Goal: Use online tool/utility: Utilize a website feature to perform a specific function

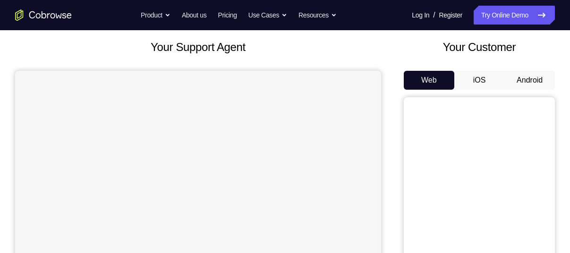
scroll to position [51, 0]
click at [521, 74] on button "Android" at bounding box center [529, 80] width 51 height 19
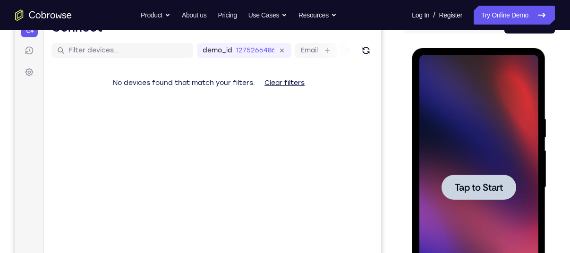
scroll to position [0, 0]
click at [459, 100] on div at bounding box center [478, 187] width 119 height 265
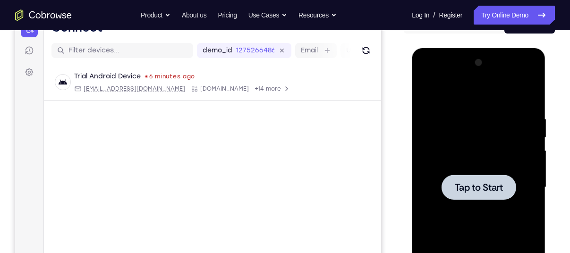
click at [490, 151] on div at bounding box center [478, 187] width 119 height 265
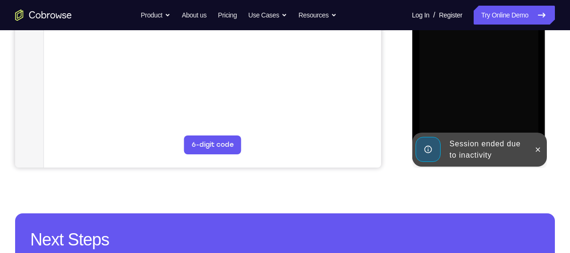
scroll to position [269, 0]
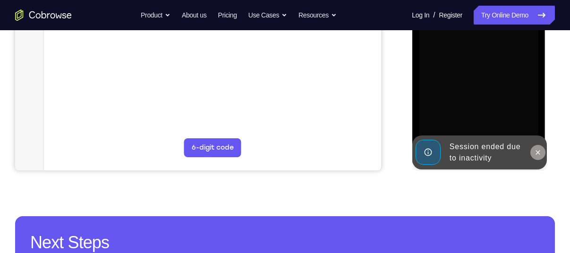
click at [535, 150] on icon at bounding box center [538, 153] width 8 height 8
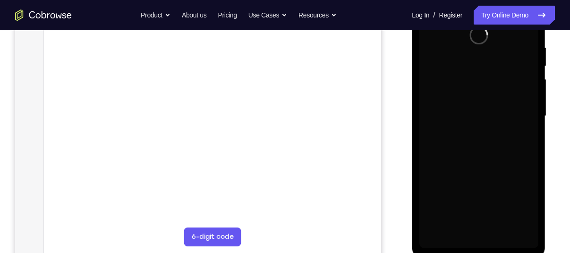
scroll to position [179, 0]
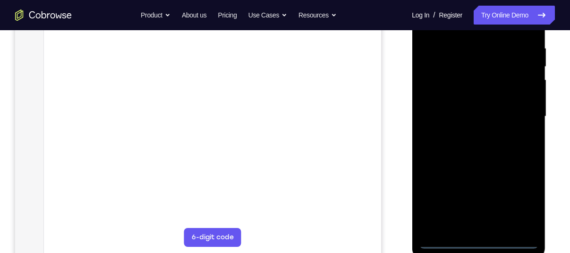
click at [476, 240] on div at bounding box center [478, 116] width 119 height 265
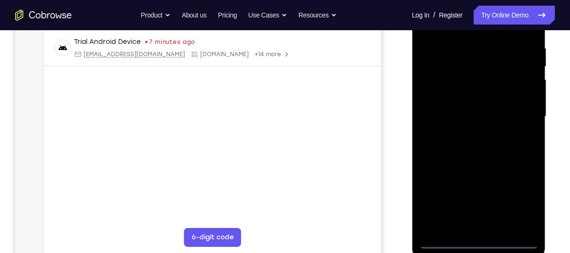
click at [521, 207] on div at bounding box center [478, 116] width 119 height 265
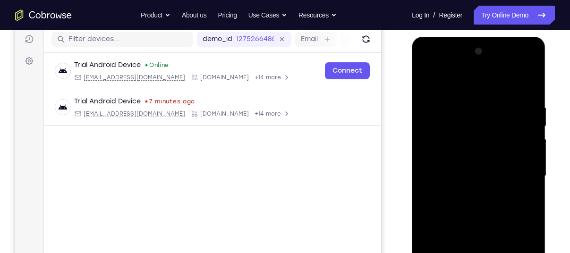
scroll to position [119, 0]
click at [471, 83] on div at bounding box center [478, 177] width 119 height 265
click at [524, 179] on div at bounding box center [478, 177] width 119 height 265
click at [468, 195] on div at bounding box center [478, 177] width 119 height 265
drag, startPoint x: 493, startPoint y: 157, endPoint x: 499, endPoint y: 157, distance: 5.7
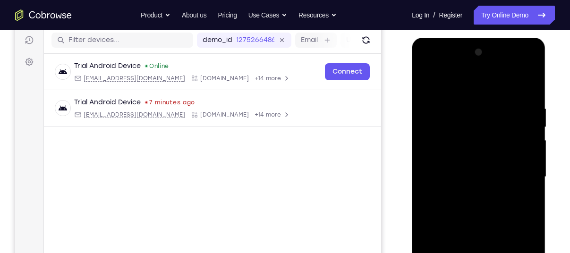
click at [499, 157] on div at bounding box center [478, 177] width 119 height 265
click at [477, 174] on div at bounding box center [478, 177] width 119 height 265
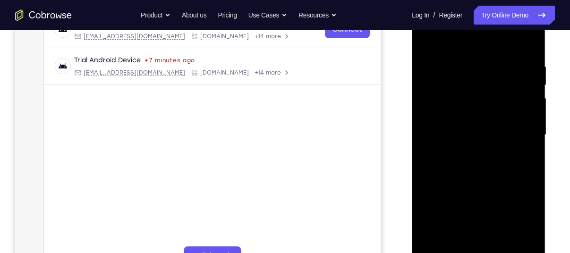
scroll to position [161, 0]
click at [489, 111] on div at bounding box center [478, 134] width 119 height 265
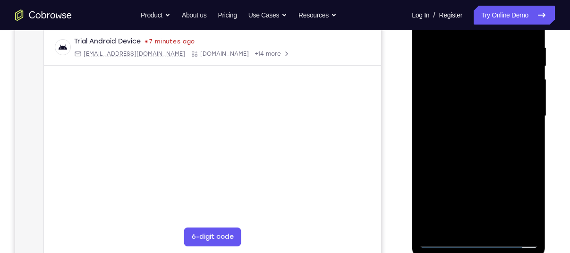
scroll to position [180, 0]
click at [500, 225] on div at bounding box center [478, 115] width 119 height 265
click at [513, 162] on div at bounding box center [478, 115] width 119 height 265
click at [485, 122] on div at bounding box center [478, 115] width 119 height 265
click at [448, 208] on div at bounding box center [478, 115] width 119 height 265
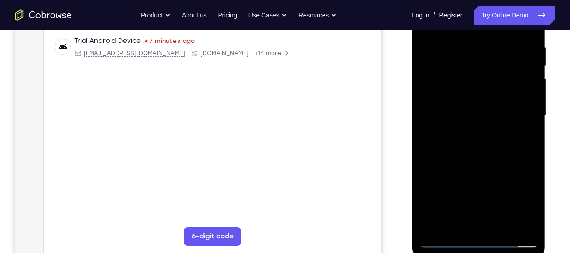
click at [464, 204] on div at bounding box center [478, 115] width 119 height 265
click at [526, 202] on div at bounding box center [478, 115] width 119 height 265
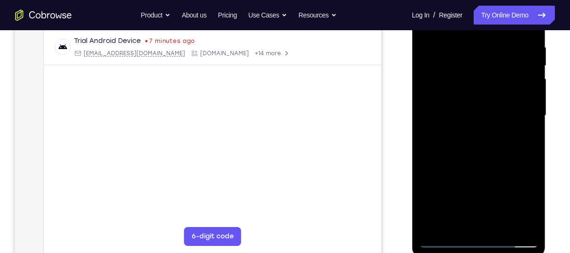
click at [526, 202] on div at bounding box center [478, 115] width 119 height 265
click at [529, 202] on div at bounding box center [478, 115] width 119 height 265
click at [495, 146] on div at bounding box center [478, 115] width 119 height 265
click at [533, 208] on div at bounding box center [478, 115] width 119 height 265
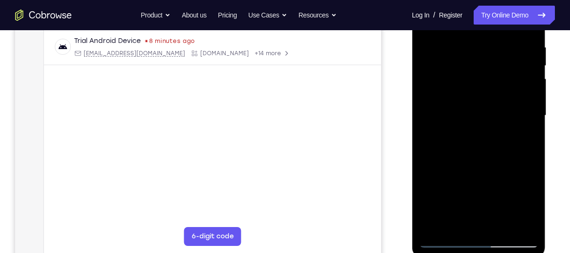
click at [533, 208] on div at bounding box center [478, 115] width 119 height 265
click at [447, 240] on div at bounding box center [478, 115] width 119 height 265
click at [455, 222] on div at bounding box center [478, 115] width 119 height 265
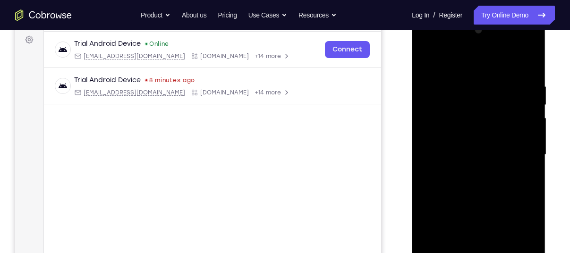
scroll to position [140, 0]
click at [424, 58] on div at bounding box center [478, 155] width 119 height 265
click at [454, 168] on div at bounding box center [478, 155] width 119 height 265
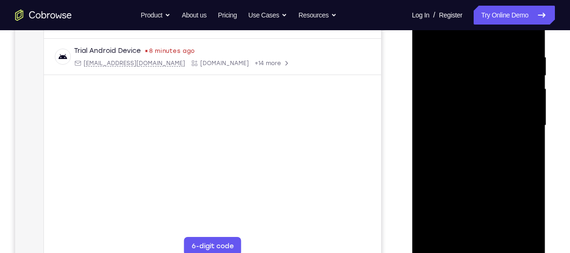
scroll to position [171, 0]
click at [462, 190] on div at bounding box center [478, 124] width 119 height 265
click at [517, 202] on div at bounding box center [478, 124] width 119 height 265
click at [521, 203] on div at bounding box center [478, 124] width 119 height 265
click at [528, 212] on div at bounding box center [478, 124] width 119 height 265
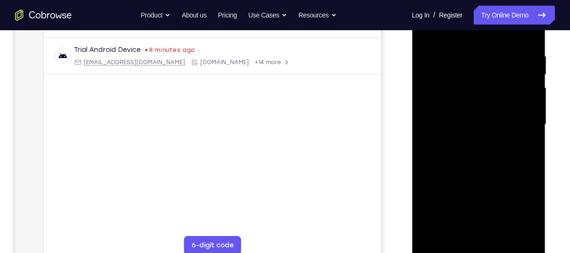
click at [528, 212] on div at bounding box center [478, 124] width 119 height 265
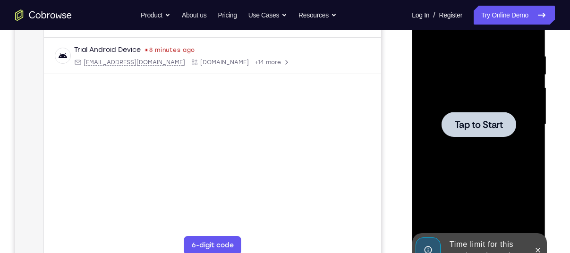
click at [522, 150] on div at bounding box center [478, 124] width 119 height 265
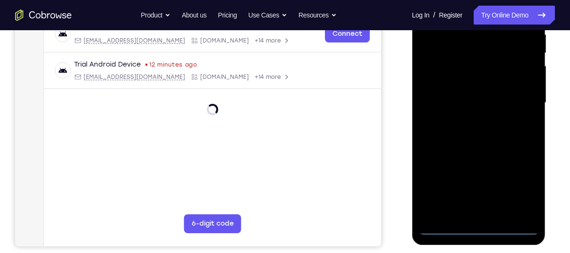
scroll to position [197, 0]
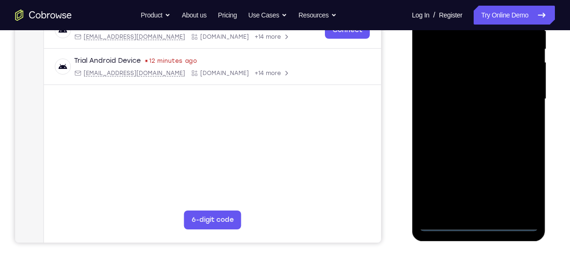
click at [479, 218] on div at bounding box center [478, 99] width 119 height 265
click at [477, 225] on div at bounding box center [478, 99] width 119 height 265
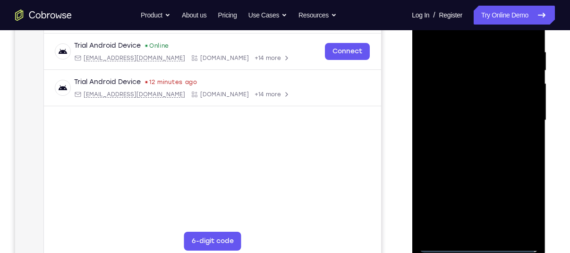
scroll to position [173, 0]
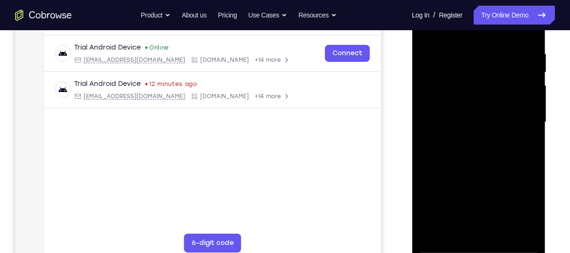
click at [528, 205] on div at bounding box center [478, 122] width 119 height 265
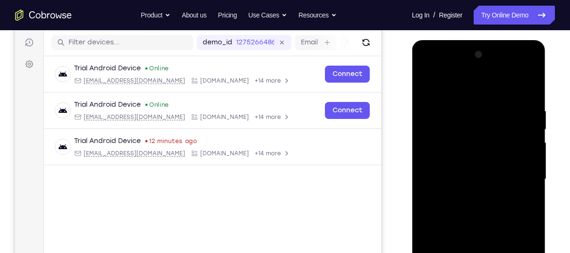
scroll to position [116, 0]
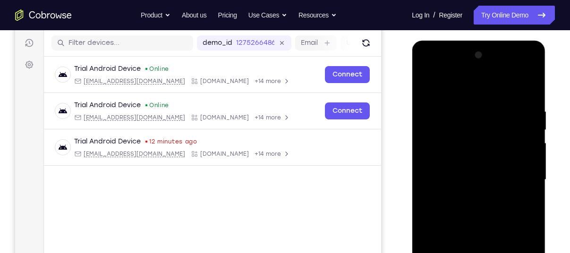
click at [465, 91] on div at bounding box center [478, 180] width 119 height 265
click at [515, 169] on div at bounding box center [478, 180] width 119 height 265
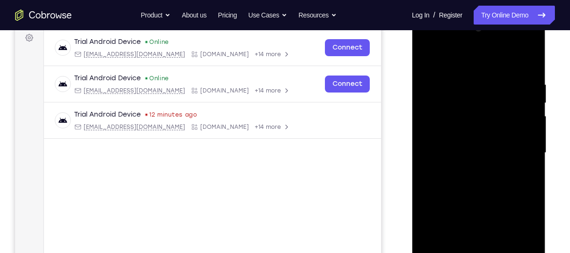
click at [465, 167] on div at bounding box center [478, 153] width 119 height 265
click at [464, 142] on div at bounding box center [478, 153] width 119 height 265
click at [463, 137] on div at bounding box center [478, 153] width 119 height 265
click at [472, 154] on div at bounding box center [478, 153] width 119 height 265
click at [472, 181] on div at bounding box center [478, 153] width 119 height 265
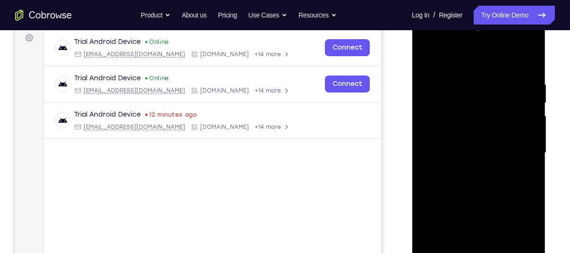
click at [476, 171] on div at bounding box center [478, 153] width 119 height 265
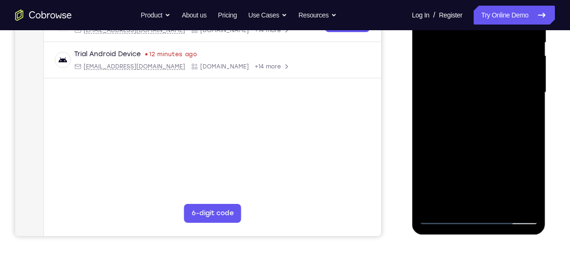
scroll to position [204, 0]
click at [501, 130] on div at bounding box center [478, 92] width 119 height 265
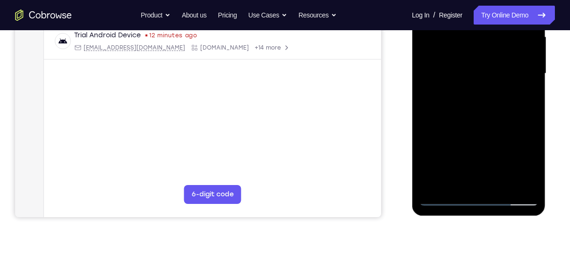
scroll to position [230, 0]
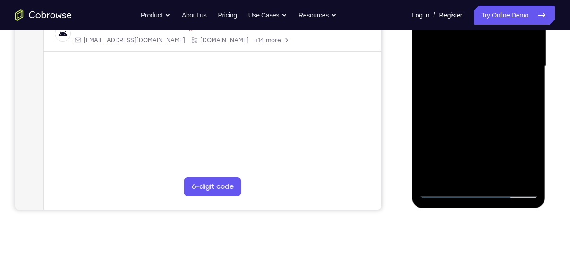
click at [500, 173] on div at bounding box center [478, 66] width 119 height 265
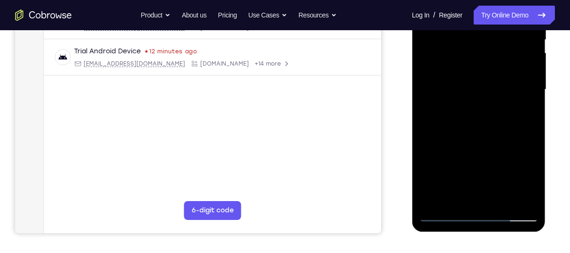
scroll to position [205, 0]
click at [477, 140] on div at bounding box center [478, 90] width 119 height 265
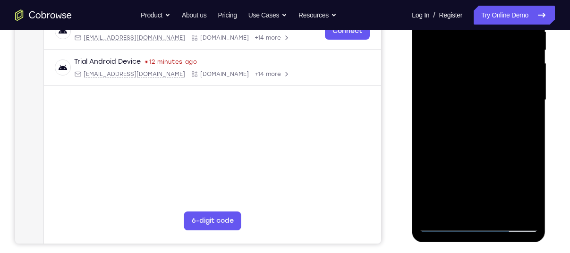
scroll to position [195, 0]
click at [480, 147] on div at bounding box center [478, 100] width 119 height 265
click at [472, 183] on div at bounding box center [478, 100] width 119 height 265
click at [447, 222] on div at bounding box center [478, 100] width 119 height 265
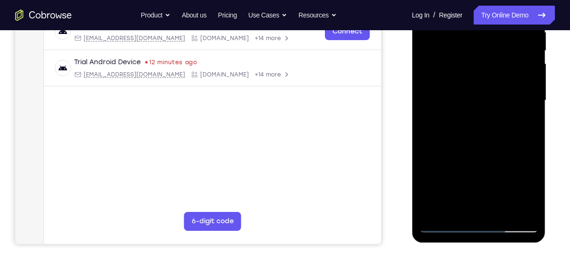
click at [443, 225] on div at bounding box center [478, 100] width 119 height 265
click at [475, 103] on div at bounding box center [478, 100] width 119 height 265
click at [465, 206] on div at bounding box center [478, 100] width 119 height 265
click at [533, 189] on div at bounding box center [478, 100] width 119 height 265
click at [530, 193] on div at bounding box center [478, 100] width 119 height 265
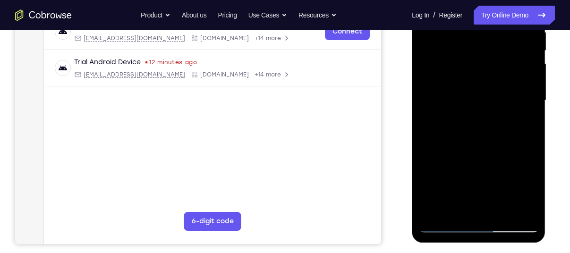
click at [530, 193] on div at bounding box center [478, 100] width 119 height 265
click at [529, 187] on div at bounding box center [478, 100] width 119 height 265
click at [532, 192] on div at bounding box center [478, 100] width 119 height 265
click at [521, 121] on div at bounding box center [478, 100] width 119 height 265
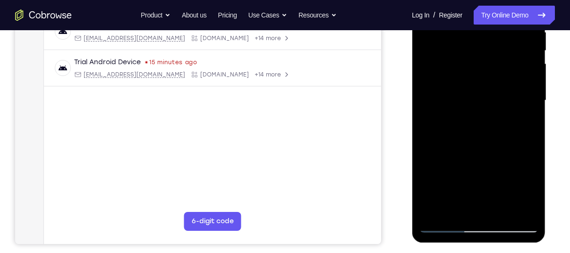
click at [444, 219] on div at bounding box center [478, 100] width 119 height 265
click at [531, 191] on div at bounding box center [478, 100] width 119 height 265
click at [442, 225] on div at bounding box center [478, 100] width 119 height 265
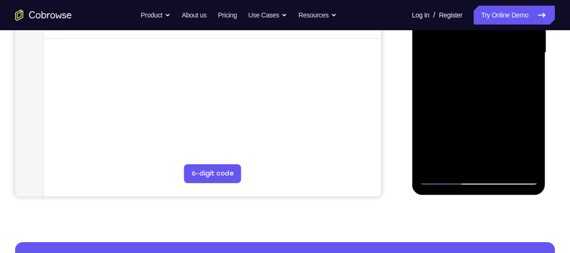
scroll to position [242, 0]
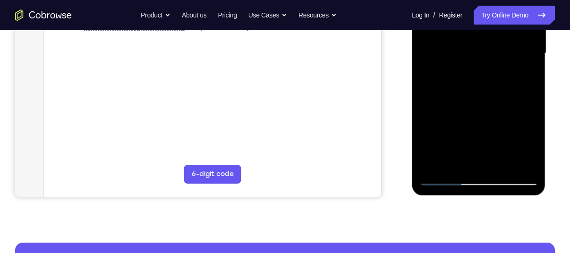
click at [447, 177] on div at bounding box center [478, 53] width 119 height 265
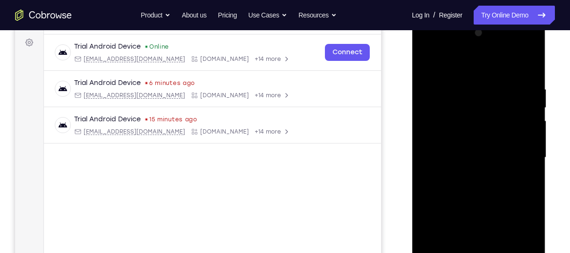
scroll to position [137, 0]
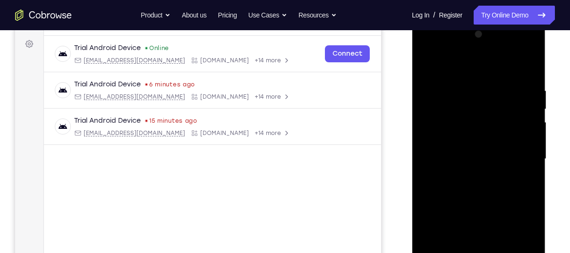
click at [469, 90] on div at bounding box center [478, 159] width 119 height 265
click at [531, 133] on div at bounding box center [478, 159] width 119 height 265
click at [525, 138] on div at bounding box center [478, 159] width 119 height 265
click at [518, 130] on div at bounding box center [478, 159] width 119 height 265
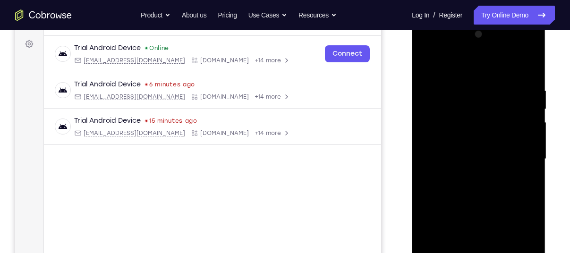
click at [526, 103] on div at bounding box center [478, 159] width 119 height 265
drag, startPoint x: 526, startPoint y: 103, endPoint x: 391, endPoint y: 116, distance: 135.3
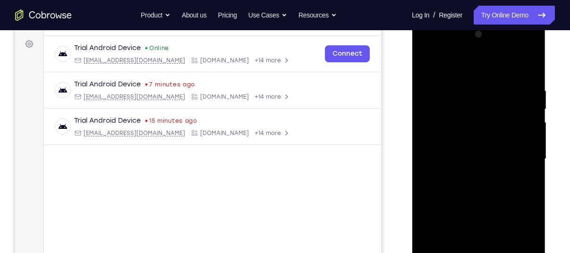
click at [412, 116] on html "Online web based iOS Simulators and Android Emulators. Run iPhone, iPad, Mobile…" at bounding box center [479, 161] width 135 height 283
drag, startPoint x: 514, startPoint y: 136, endPoint x: 426, endPoint y: 149, distance: 89.8
click at [426, 149] on div at bounding box center [478, 159] width 119 height 265
drag, startPoint x: 523, startPoint y: 179, endPoint x: 477, endPoint y: 184, distance: 46.6
click at [477, 184] on div at bounding box center [478, 159] width 119 height 265
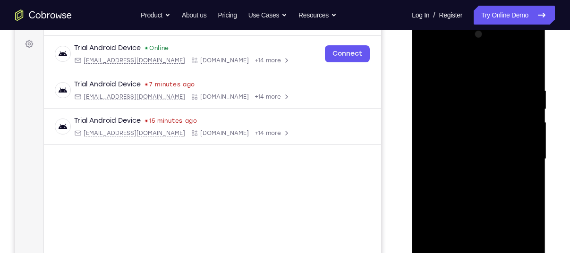
click at [511, 179] on div at bounding box center [478, 159] width 119 height 265
click at [518, 179] on div at bounding box center [478, 159] width 119 height 265
click at [528, 68] on div at bounding box center [478, 159] width 119 height 265
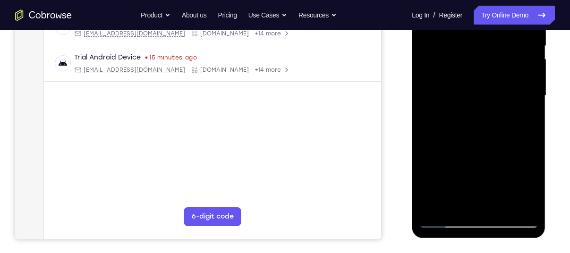
scroll to position [200, 0]
drag, startPoint x: 471, startPoint y: 182, endPoint x: 487, endPoint y: 116, distance: 68.5
click at [486, 116] on div at bounding box center [478, 95] width 119 height 265
click at [534, 69] on div at bounding box center [478, 95] width 119 height 265
click at [427, 70] on div at bounding box center [478, 95] width 119 height 265
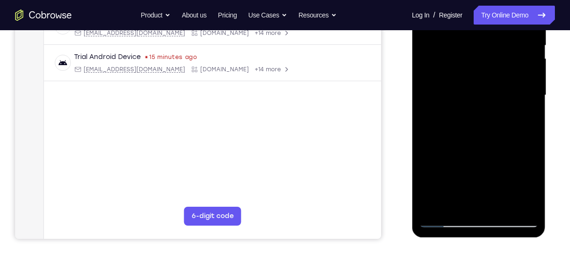
click at [427, 70] on div at bounding box center [478, 95] width 119 height 265
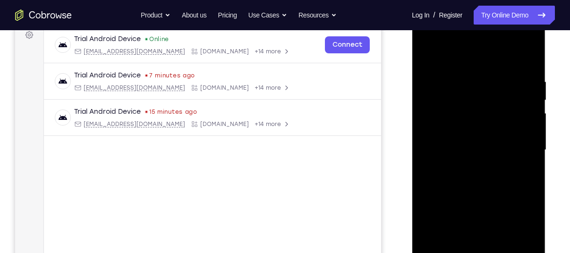
drag, startPoint x: 487, startPoint y: 121, endPoint x: 507, endPoint y: 31, distance: 92.9
click at [507, 31] on div at bounding box center [478, 150] width 119 height 265
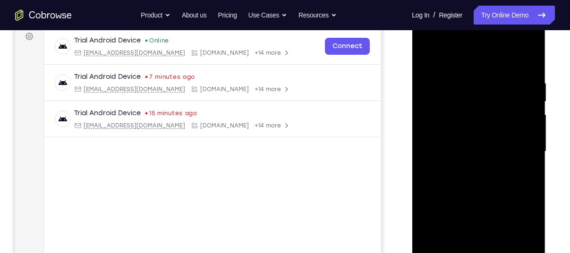
scroll to position [144, 0]
drag, startPoint x: 478, startPoint y: 163, endPoint x: 505, endPoint y: 101, distance: 68.3
click at [505, 101] on div at bounding box center [478, 152] width 119 height 265
drag, startPoint x: 483, startPoint y: 178, endPoint x: 496, endPoint y: 135, distance: 44.5
click at [496, 135] on div at bounding box center [478, 152] width 119 height 265
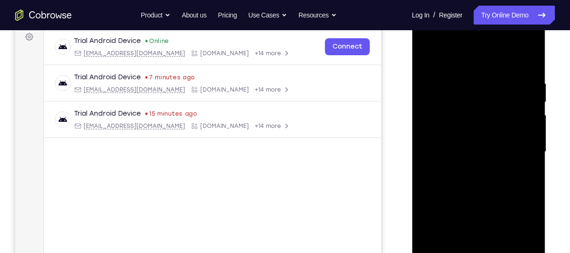
scroll to position [145, 0]
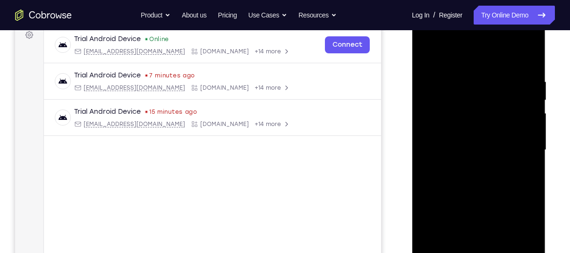
drag, startPoint x: 531, startPoint y: 184, endPoint x: 528, endPoint y: 190, distance: 7.4
click at [528, 190] on div at bounding box center [478, 150] width 119 height 265
drag, startPoint x: 528, startPoint y: 189, endPoint x: 534, endPoint y: 163, distance: 26.7
click at [534, 163] on div at bounding box center [478, 150] width 119 height 265
click at [428, 238] on div at bounding box center [478, 150] width 119 height 265
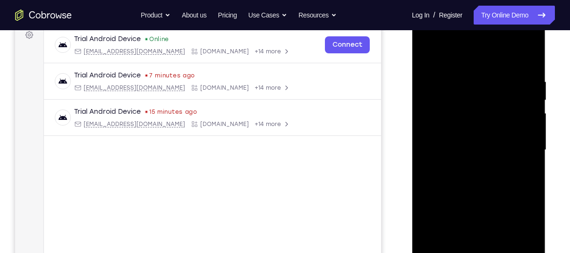
drag, startPoint x: 488, startPoint y: 217, endPoint x: 499, endPoint y: 160, distance: 58.2
click at [499, 160] on div at bounding box center [478, 150] width 119 height 265
drag, startPoint x: 491, startPoint y: 179, endPoint x: 510, endPoint y: 127, distance: 55.1
click at [510, 127] on div at bounding box center [478, 150] width 119 height 265
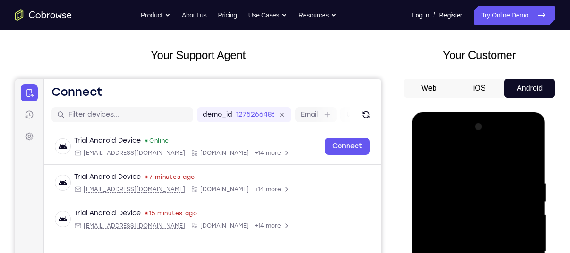
scroll to position [43, 0]
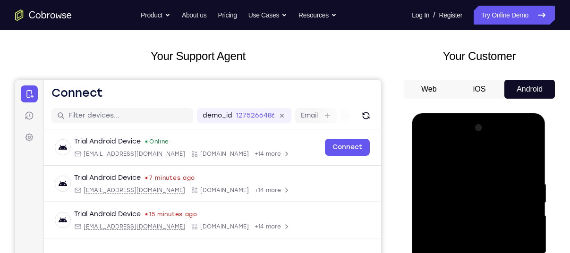
drag, startPoint x: 486, startPoint y: 192, endPoint x: 485, endPoint y: 277, distance: 85.5
click at [485, 253] on div at bounding box center [478, 252] width 119 height 265
drag, startPoint x: 485, startPoint y: 244, endPoint x: 502, endPoint y: 194, distance: 52.9
click at [502, 194] on div at bounding box center [478, 252] width 119 height 265
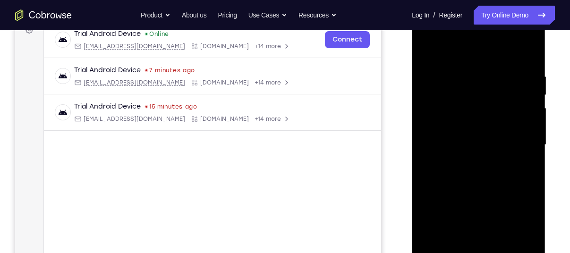
scroll to position [151, 0]
drag, startPoint x: 487, startPoint y: 212, endPoint x: 510, endPoint y: 137, distance: 78.6
click at [510, 137] on div at bounding box center [478, 144] width 119 height 265
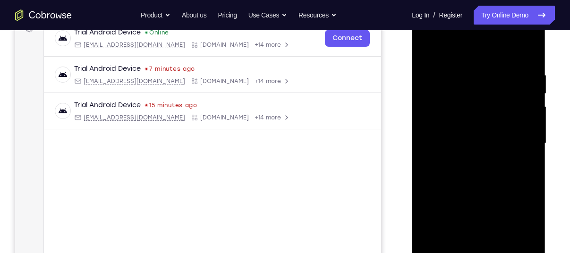
drag, startPoint x: 469, startPoint y: 188, endPoint x: 488, endPoint y: 129, distance: 62.0
click at [488, 129] on div at bounding box center [478, 143] width 119 height 265
click at [428, 205] on div at bounding box center [478, 143] width 119 height 265
drag, startPoint x: 446, startPoint y: 201, endPoint x: 468, endPoint y: 151, distance: 54.4
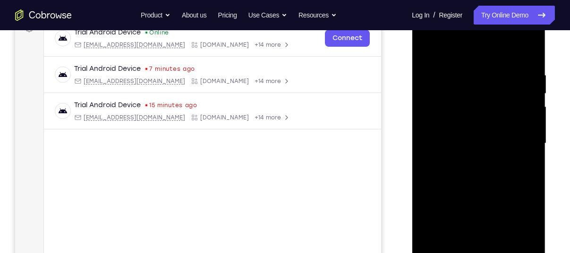
click at [468, 151] on div at bounding box center [478, 143] width 119 height 265
drag, startPoint x: 468, startPoint y: 151, endPoint x: 491, endPoint y: 103, distance: 53.2
click at [491, 103] on div at bounding box center [478, 143] width 119 height 265
drag, startPoint x: 491, startPoint y: 103, endPoint x: 519, endPoint y: 36, distance: 73.1
click at [519, 36] on div at bounding box center [478, 143] width 119 height 265
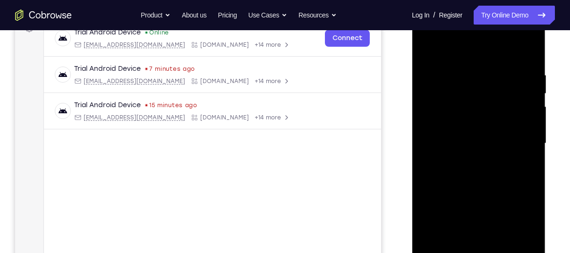
drag, startPoint x: 487, startPoint y: 175, endPoint x: 519, endPoint y: 89, distance: 91.9
click at [519, 89] on div at bounding box center [478, 143] width 119 height 265
drag, startPoint x: 475, startPoint y: 175, endPoint x: 495, endPoint y: 136, distance: 44.4
click at [495, 136] on div at bounding box center [478, 143] width 119 height 265
click at [532, 128] on div at bounding box center [478, 143] width 119 height 265
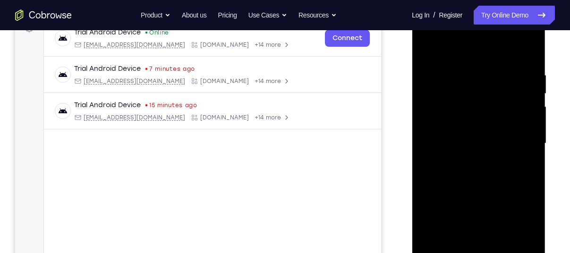
click at [532, 128] on div at bounding box center [478, 143] width 119 height 265
click at [530, 132] on div at bounding box center [478, 143] width 119 height 265
click at [534, 131] on div at bounding box center [478, 143] width 119 height 265
click at [533, 131] on div at bounding box center [478, 143] width 119 height 265
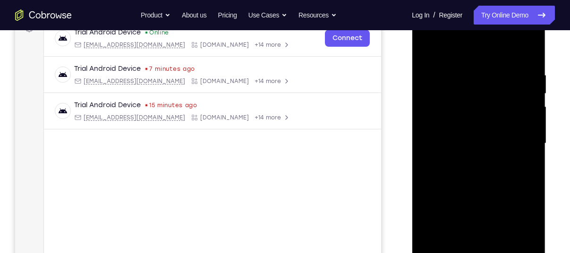
click at [533, 131] on div at bounding box center [478, 143] width 119 height 265
drag, startPoint x: 498, startPoint y: 185, endPoint x: 517, endPoint y: 125, distance: 62.4
click at [517, 125] on div at bounding box center [478, 143] width 119 height 265
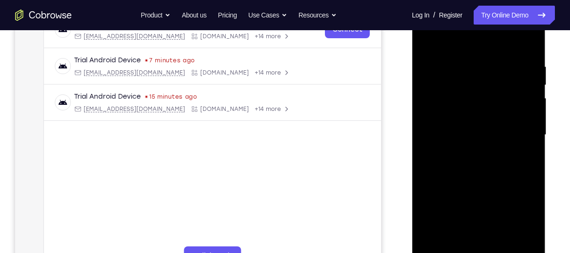
scroll to position [162, 0]
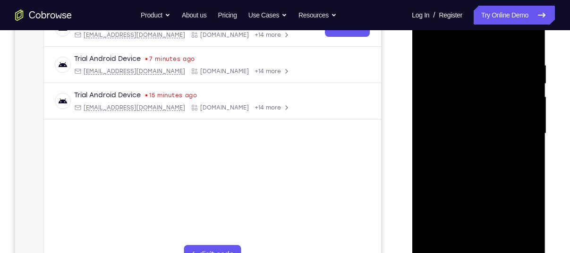
drag, startPoint x: 517, startPoint y: 115, endPoint x: 508, endPoint y: 199, distance: 84.1
click at [508, 199] on div at bounding box center [478, 133] width 119 height 265
drag, startPoint x: 508, startPoint y: 199, endPoint x: 518, endPoint y: 236, distance: 38.6
click at [518, 236] on div at bounding box center [478, 133] width 119 height 265
drag, startPoint x: 500, startPoint y: 197, endPoint x: 525, endPoint y: 141, distance: 61.7
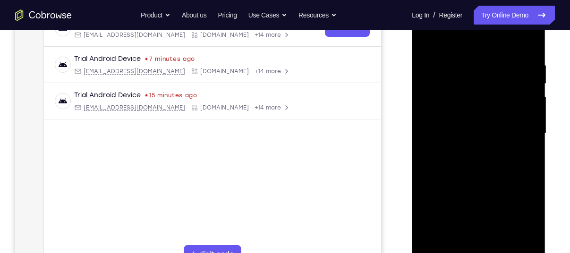
click at [525, 141] on div at bounding box center [478, 133] width 119 height 265
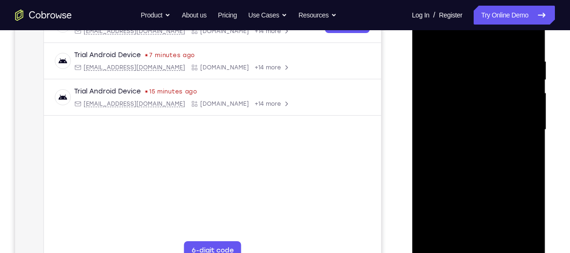
drag, startPoint x: 489, startPoint y: 189, endPoint x: 523, endPoint y: 95, distance: 100.1
click at [523, 95] on div at bounding box center [478, 130] width 119 height 265
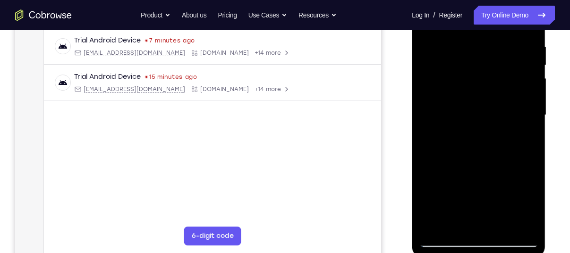
scroll to position [181, 0]
click at [531, 67] on div at bounding box center [478, 115] width 119 height 265
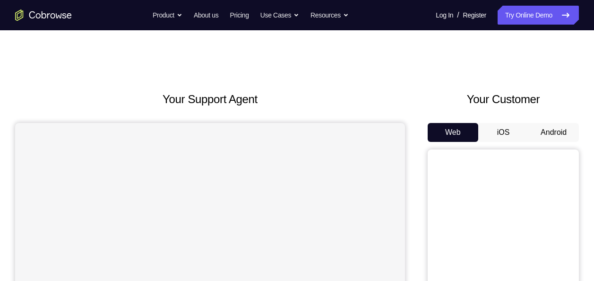
scroll to position [84, 0]
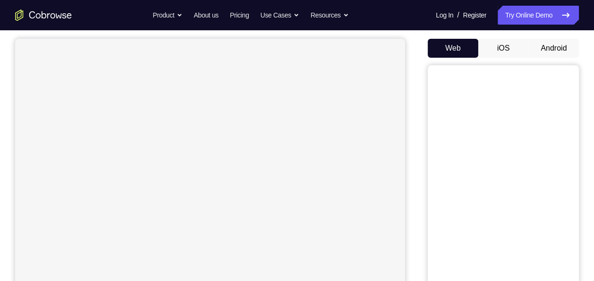
click at [557, 47] on button "Android" at bounding box center [553, 48] width 51 height 19
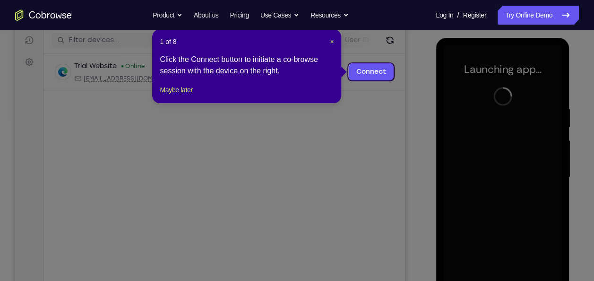
scroll to position [117, 0]
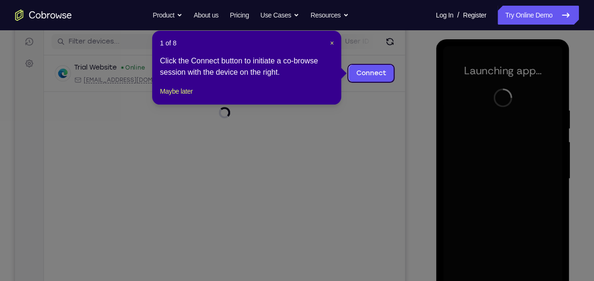
click at [324, 39] on header "1 of 8 ×" at bounding box center [247, 42] width 174 height 9
click at [332, 42] on span "×" at bounding box center [332, 43] width 4 height 8
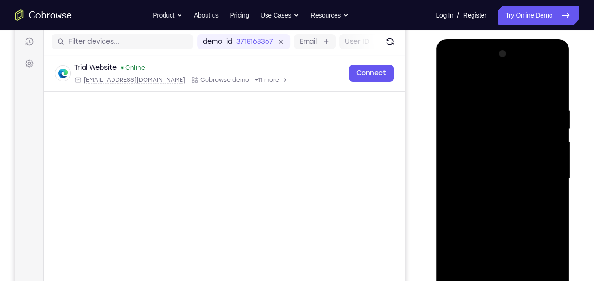
scroll to position [185, 0]
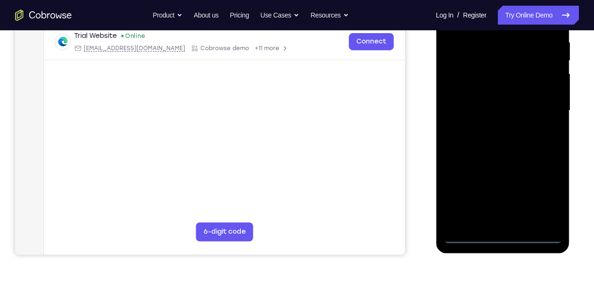
click at [502, 239] on div at bounding box center [502, 110] width 119 height 265
click at [542, 196] on div at bounding box center [502, 110] width 119 height 265
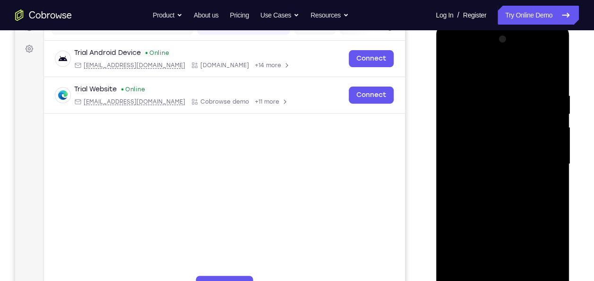
scroll to position [131, 0]
click at [536, 71] on div at bounding box center [502, 164] width 119 height 265
click at [539, 154] on div at bounding box center [502, 164] width 119 height 265
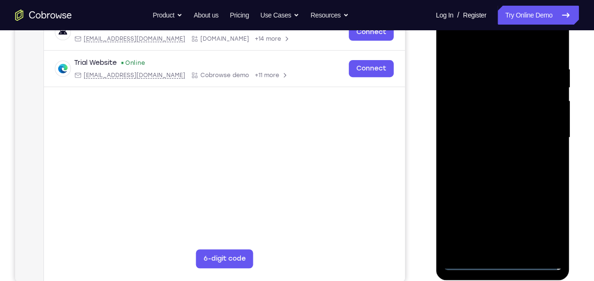
click at [513, 246] on div at bounding box center [502, 137] width 119 height 265
click at [492, 128] on div at bounding box center [502, 137] width 119 height 265
click at [492, 122] on div at bounding box center [502, 137] width 119 height 265
click at [487, 138] on div at bounding box center [502, 137] width 119 height 265
click at [526, 168] on div at bounding box center [502, 137] width 119 height 265
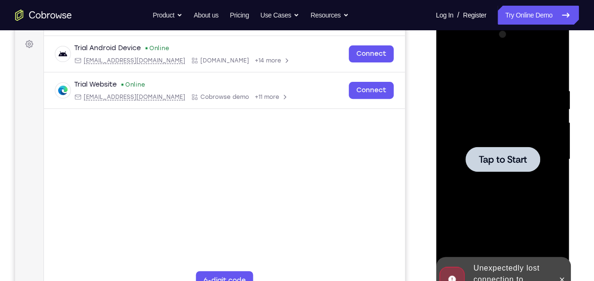
scroll to position [143, 0]
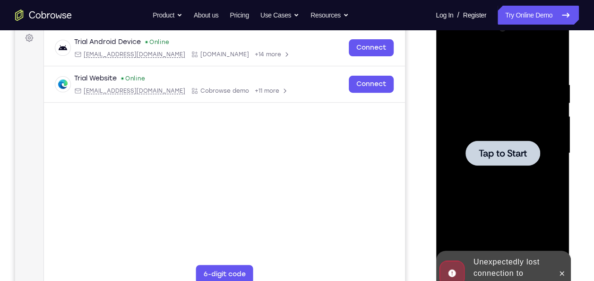
click at [524, 176] on div at bounding box center [502, 153] width 119 height 265
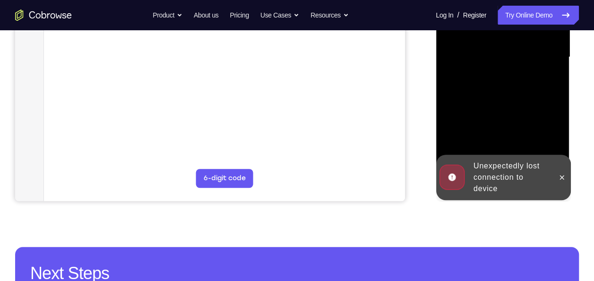
scroll to position [239, 0]
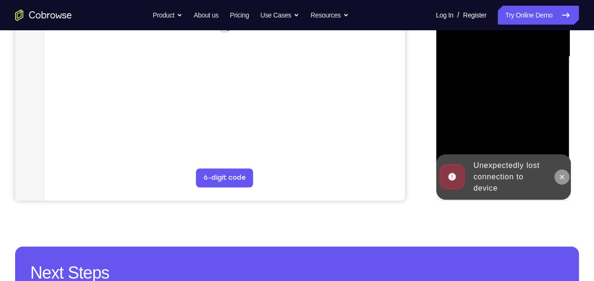
click at [563, 177] on icon at bounding box center [561, 177] width 8 height 8
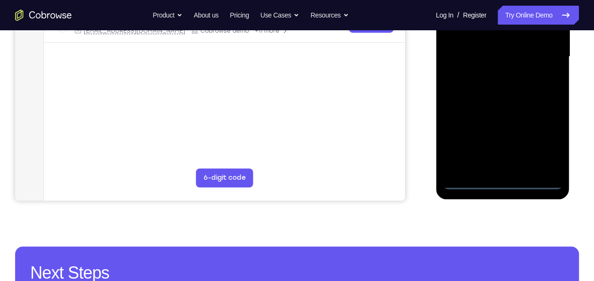
click at [498, 184] on div at bounding box center [502, 56] width 119 height 265
click at [539, 145] on div at bounding box center [502, 56] width 119 height 265
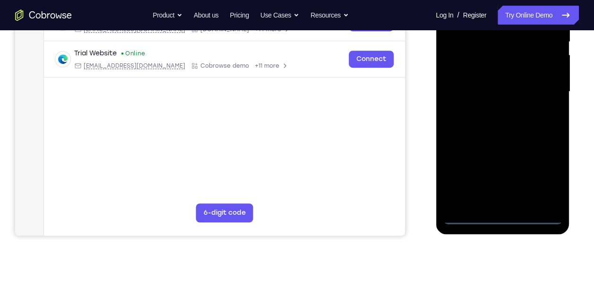
scroll to position [152, 0]
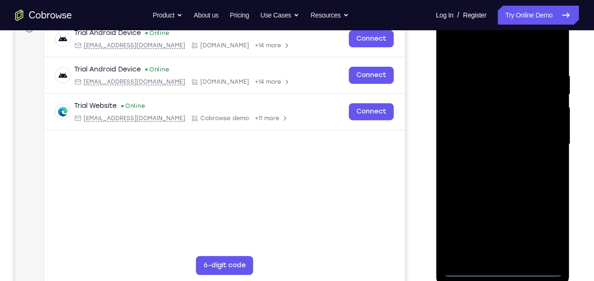
click at [515, 58] on div at bounding box center [502, 144] width 119 height 265
click at [542, 129] on div at bounding box center [502, 144] width 119 height 265
click at [547, 137] on div at bounding box center [502, 144] width 119 height 265
click at [492, 162] on div at bounding box center [502, 144] width 119 height 265
click at [513, 136] on div at bounding box center [502, 144] width 119 height 265
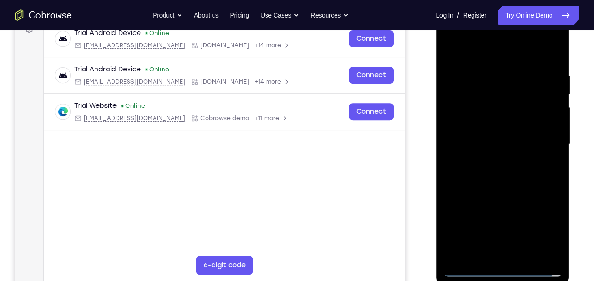
click at [506, 128] on div at bounding box center [502, 144] width 119 height 265
click at [507, 142] on div at bounding box center [502, 144] width 119 height 265
click at [523, 173] on div at bounding box center [502, 144] width 119 height 265
click at [504, 172] on div at bounding box center [502, 144] width 119 height 265
click at [500, 177] on div at bounding box center [502, 144] width 119 height 265
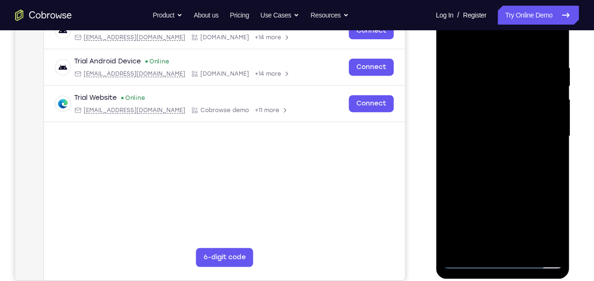
scroll to position [160, 0]
click at [490, 68] on div at bounding box center [502, 135] width 119 height 265
click at [551, 243] on div at bounding box center [502, 135] width 119 height 265
drag, startPoint x: 492, startPoint y: 171, endPoint x: 539, endPoint y: 179, distance: 47.4
click at [539, 179] on div at bounding box center [502, 135] width 119 height 265
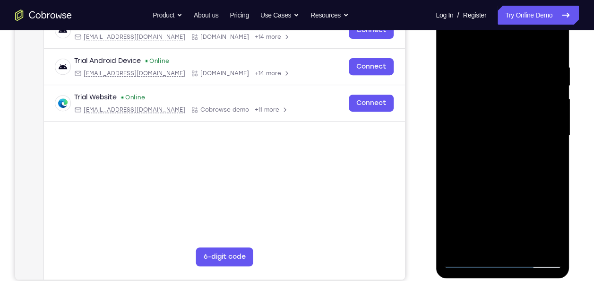
drag, startPoint x: 454, startPoint y: 173, endPoint x: 524, endPoint y: 186, distance: 71.4
click at [524, 186] on div at bounding box center [502, 135] width 119 height 265
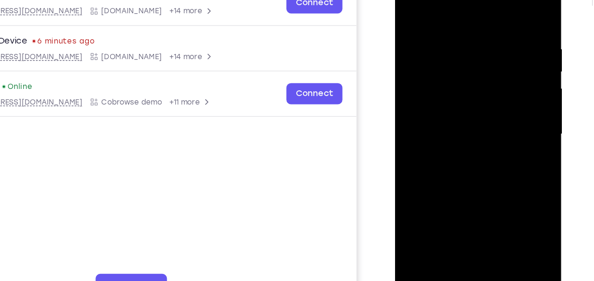
scroll to position [154, 0]
click at [497, 205] on div at bounding box center [461, 99] width 119 height 265
drag, startPoint x: 494, startPoint y: 139, endPoint x: 454, endPoint y: 138, distance: 39.7
click at [454, 138] on div at bounding box center [461, 99] width 119 height 265
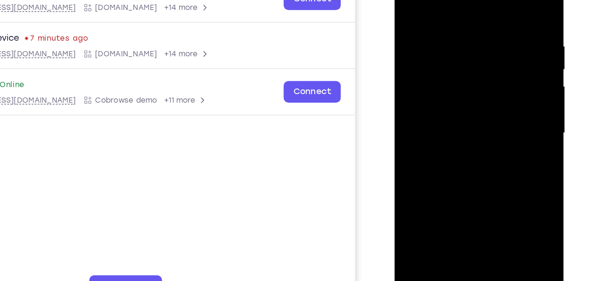
drag, startPoint x: 502, startPoint y: 104, endPoint x: 368, endPoint y: 99, distance: 134.3
drag, startPoint x: 368, startPoint y: 99, endPoint x: 507, endPoint y: 102, distance: 138.9
click at [507, 102] on div at bounding box center [460, 95] width 119 height 265
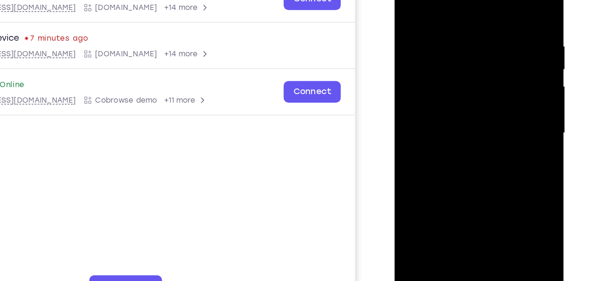
click at [494, 112] on div at bounding box center [460, 95] width 119 height 265
